Goal: Task Accomplishment & Management: Complete application form

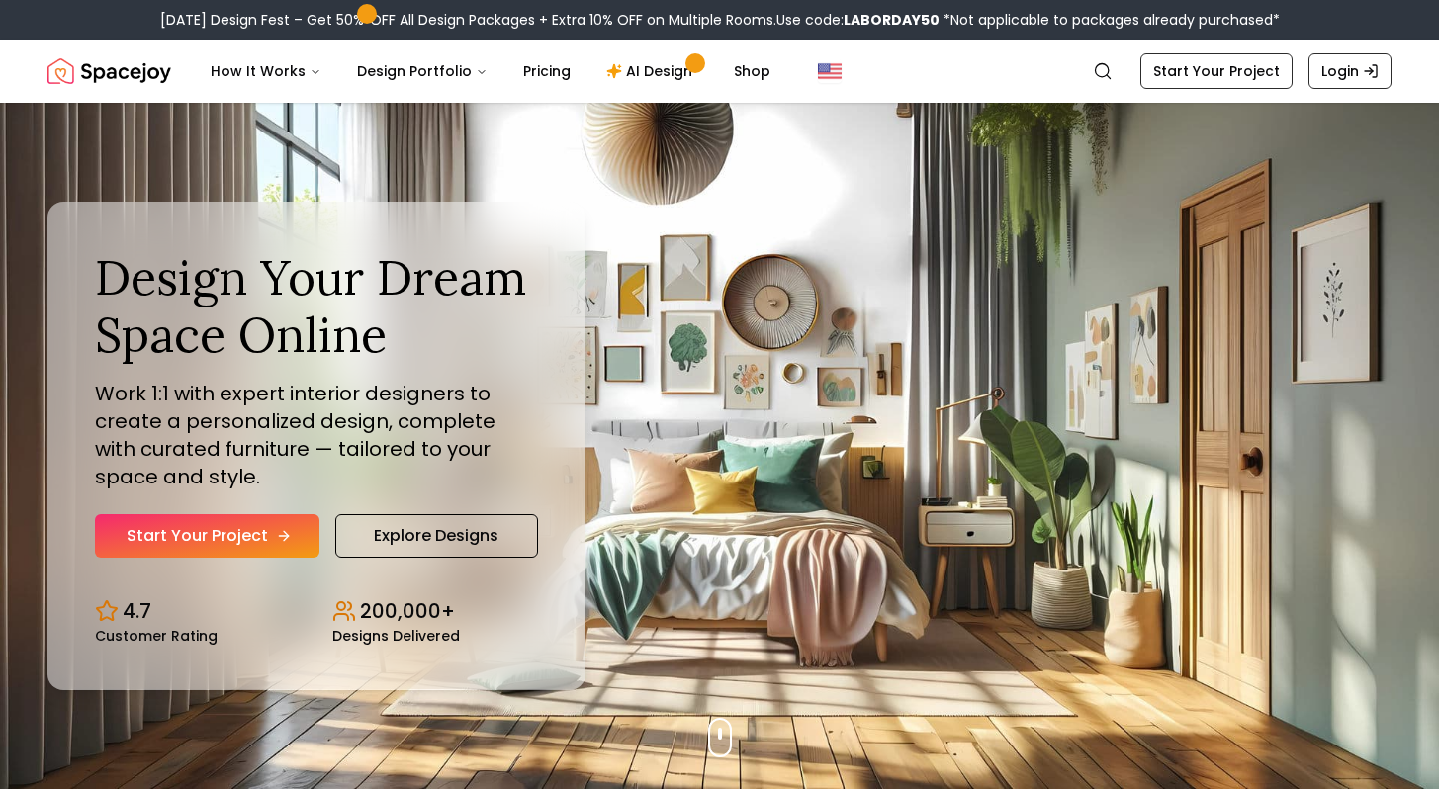
click at [234, 540] on link "Start Your Project" at bounding box center [207, 536] width 224 height 44
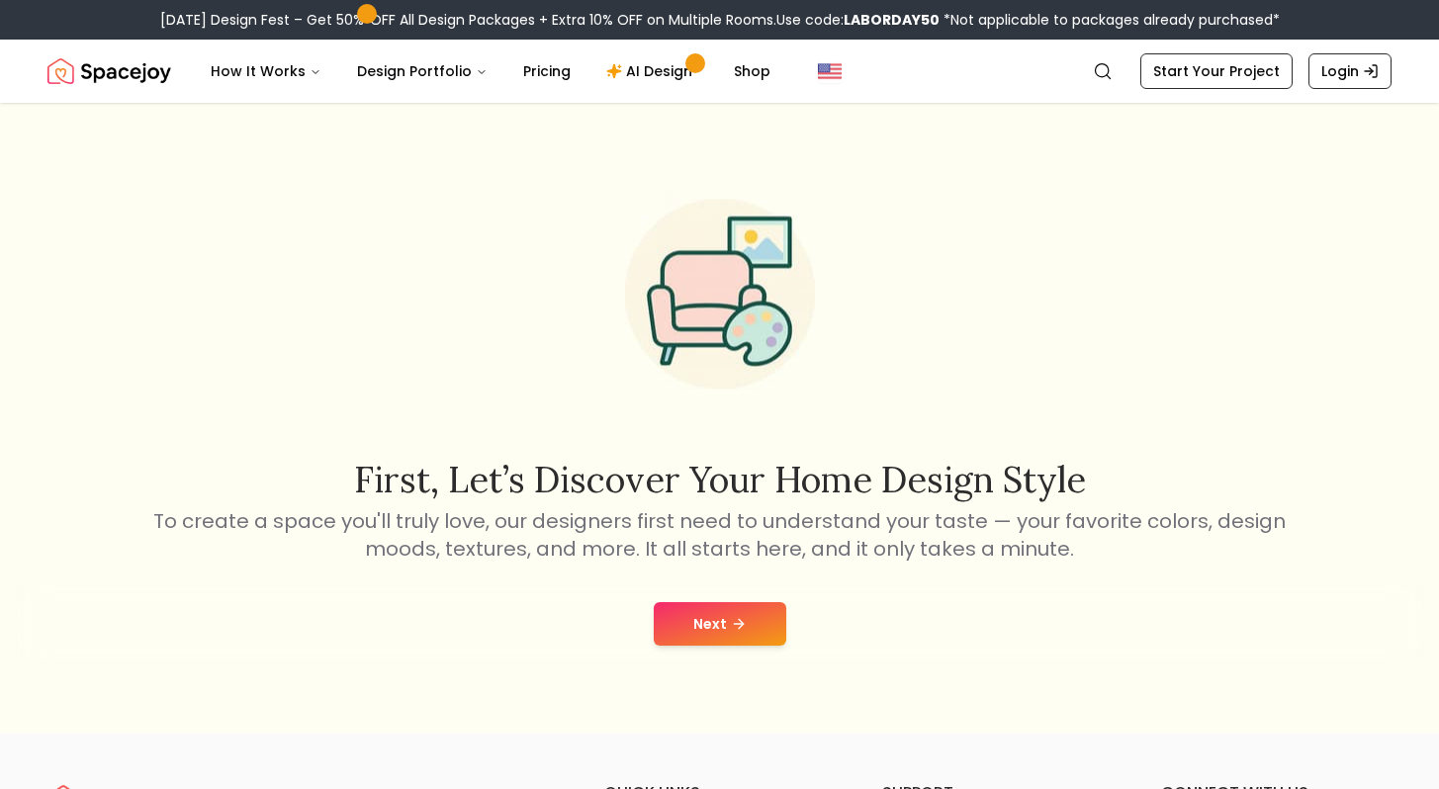
click at [710, 608] on button "Next" at bounding box center [720, 624] width 133 height 44
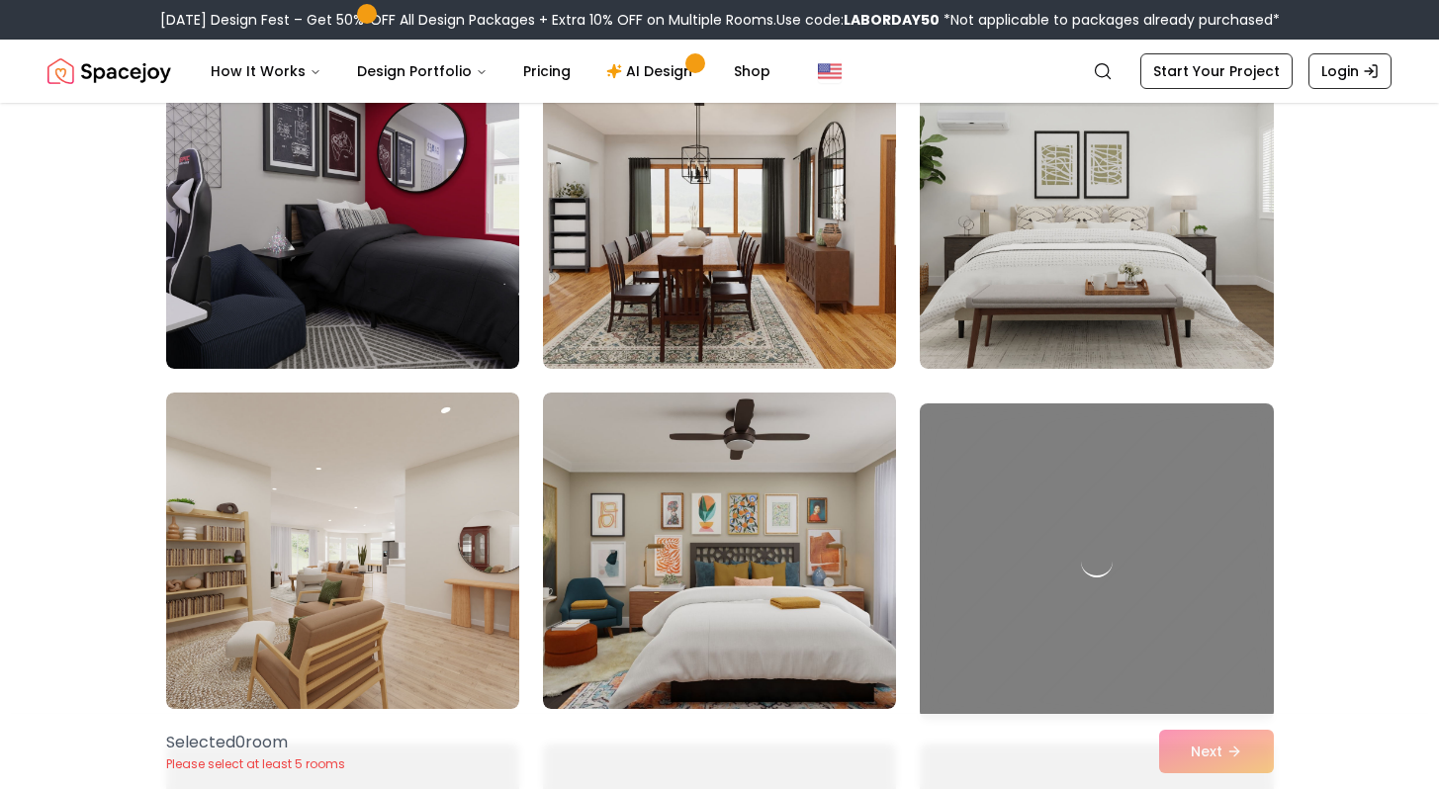
scroll to position [2186, 0]
